Goal: Find specific page/section: Find specific page/section

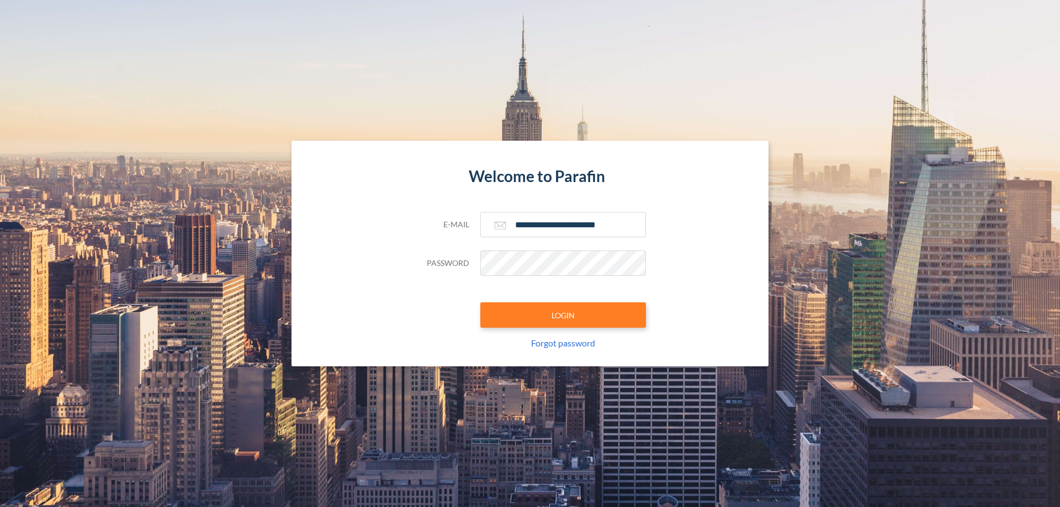
type input "**********"
click at [563, 315] on button "LOGIN" at bounding box center [563, 315] width 166 height 25
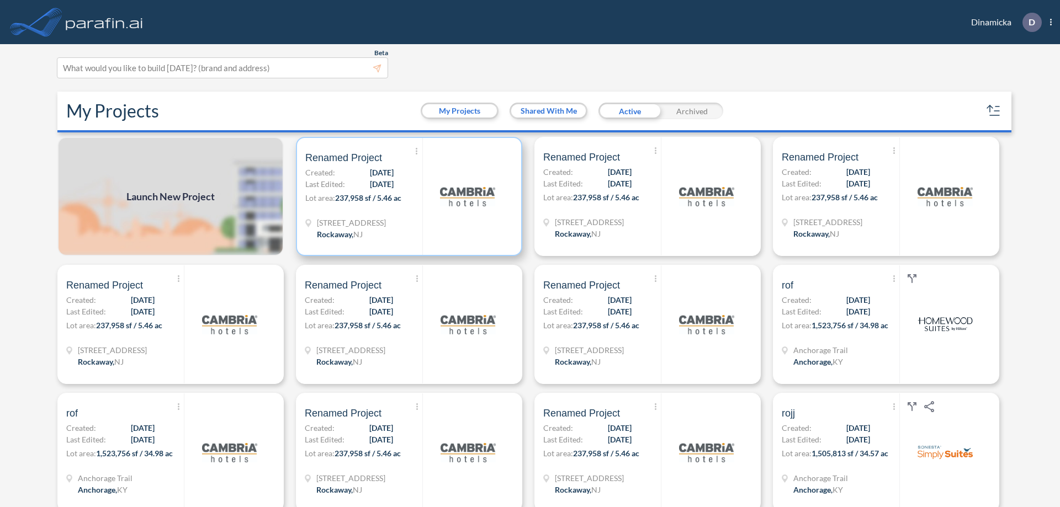
scroll to position [3, 0]
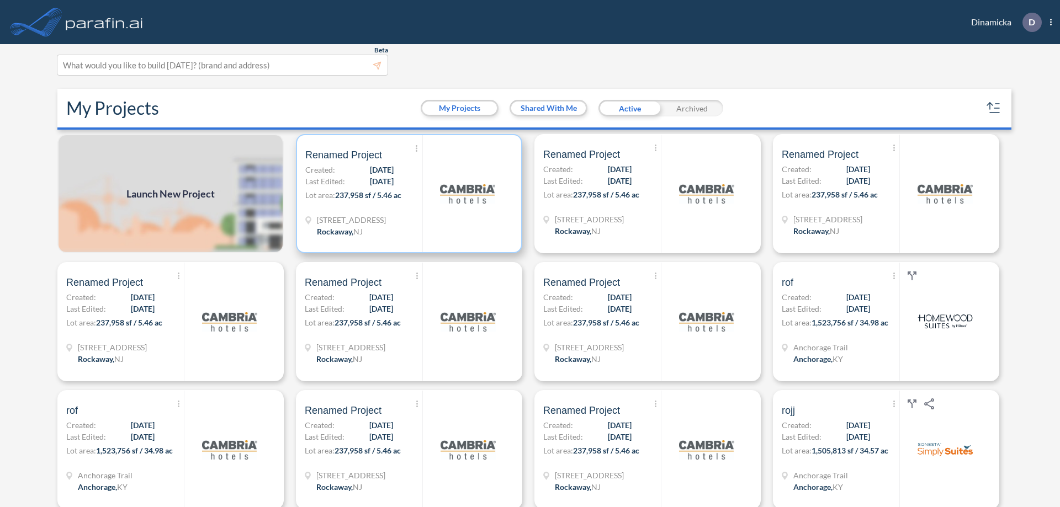
click at [407, 194] on p "Lot area: 237,958 sf / 5.46 ac" at bounding box center [363, 197] width 117 height 16
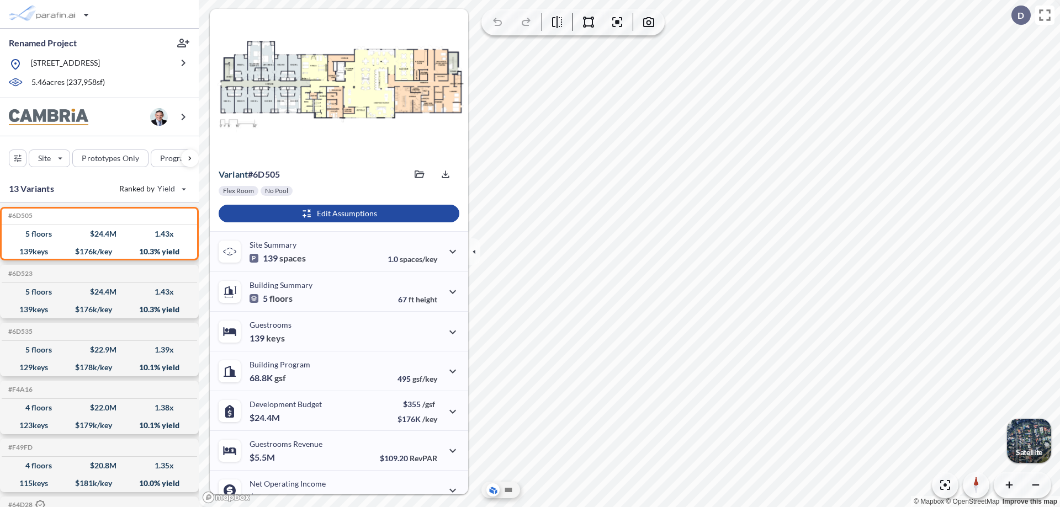
scroll to position [56, 0]
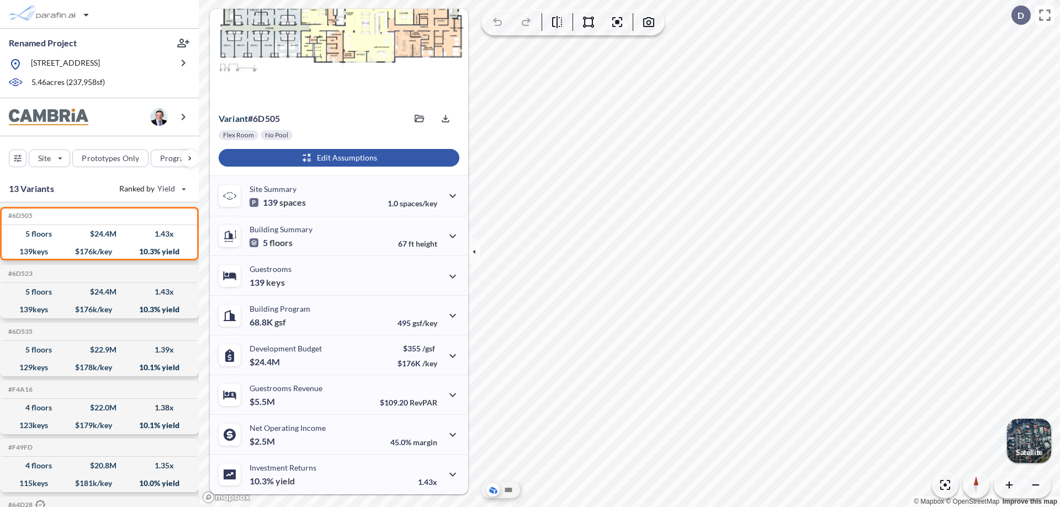
click at [337, 158] on div "button" at bounding box center [339, 158] width 241 height 18
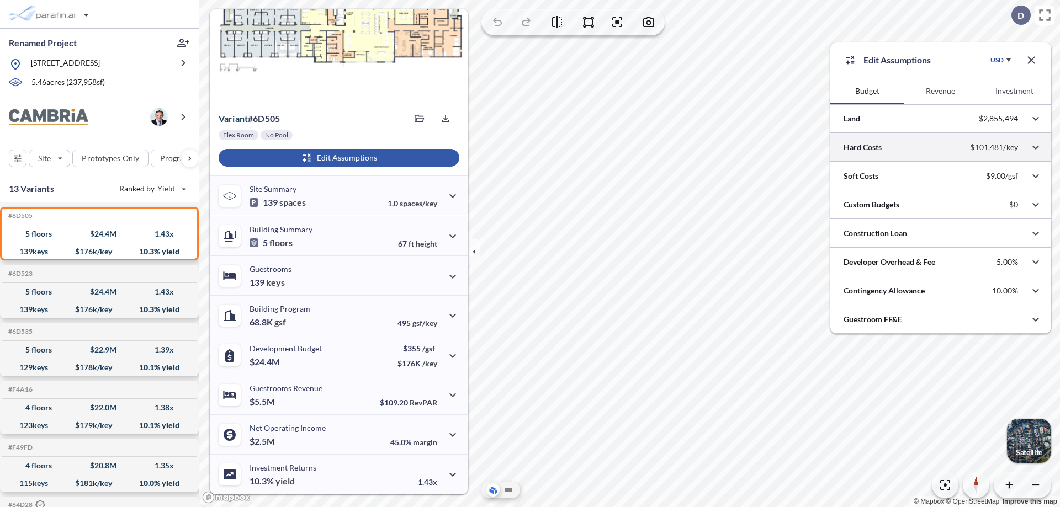
click at [941, 147] on div at bounding box center [940, 147] width 221 height 28
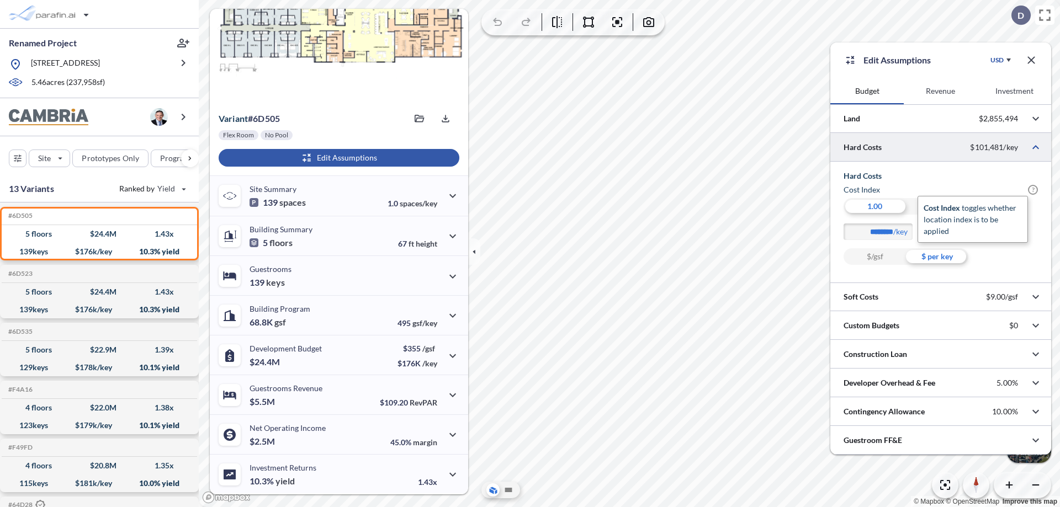
click at [1033, 190] on span "?" at bounding box center [1033, 190] width 10 height 10
